Goal: Task Accomplishment & Management: Use online tool/utility

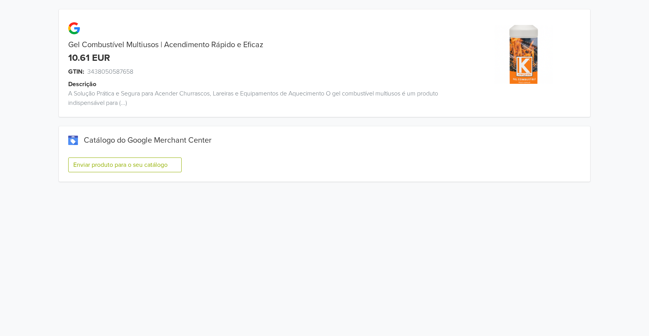
click at [162, 168] on button "Enviar produto para o seu catálogo" at bounding box center [124, 164] width 113 height 15
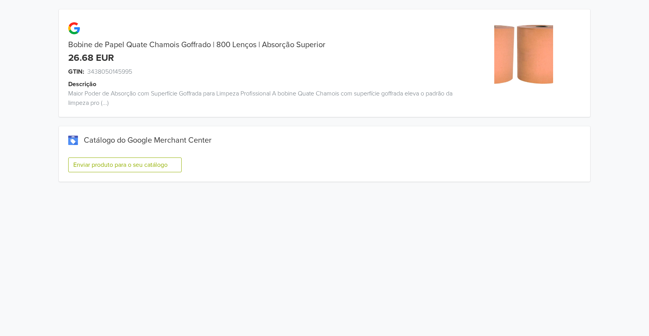
drag, startPoint x: 139, startPoint y: 164, endPoint x: 145, endPoint y: 158, distance: 8.0
click at [140, 163] on button "Enviar produto para o seu catálogo" at bounding box center [124, 164] width 113 height 15
click at [136, 163] on button "Enviar produto para o seu catálogo" at bounding box center [124, 164] width 113 height 15
